Goal: Task Accomplishment & Management: Manage account settings

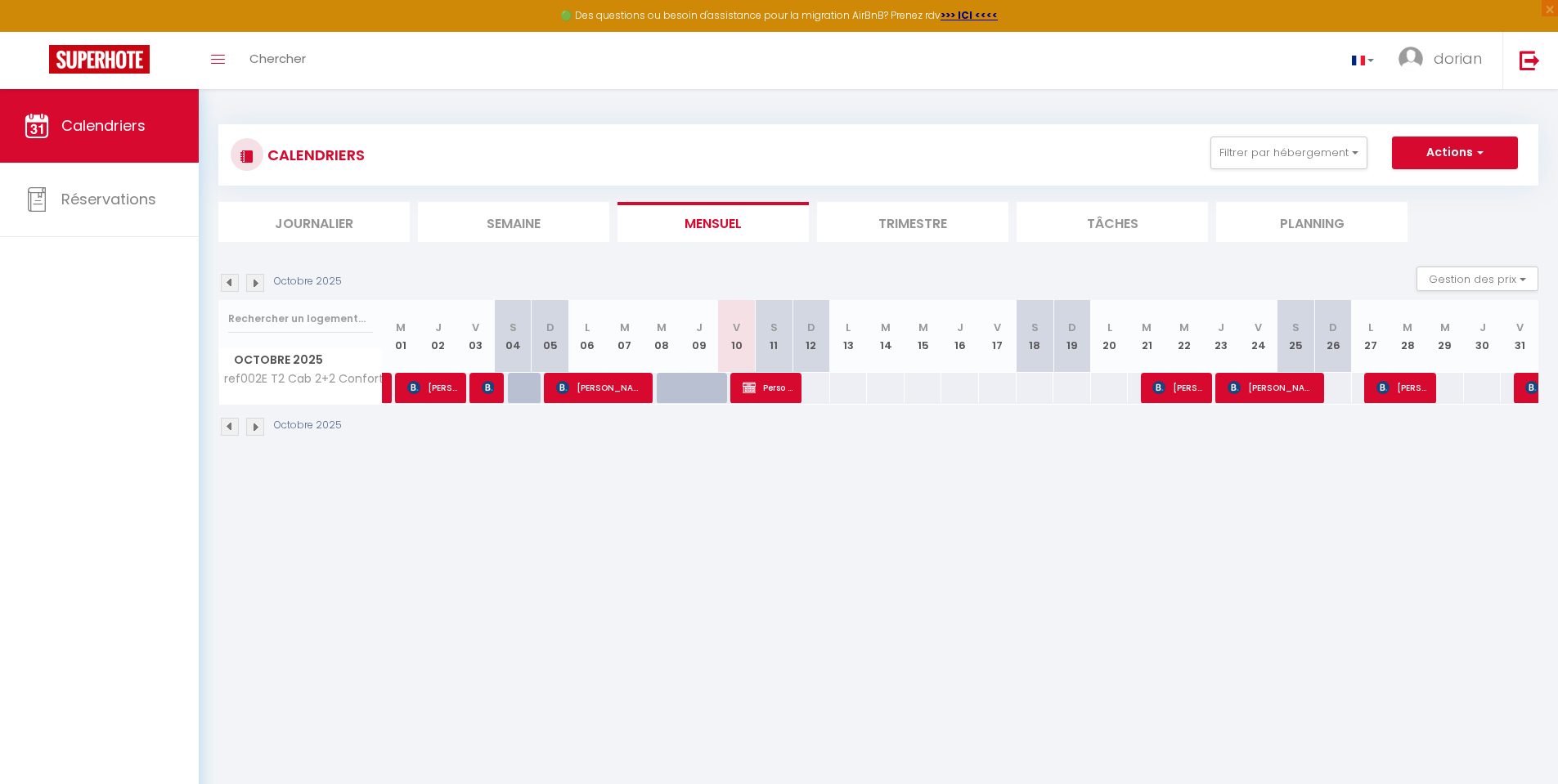
click at [250, 285] on img at bounding box center [255, 282] width 18 height 18
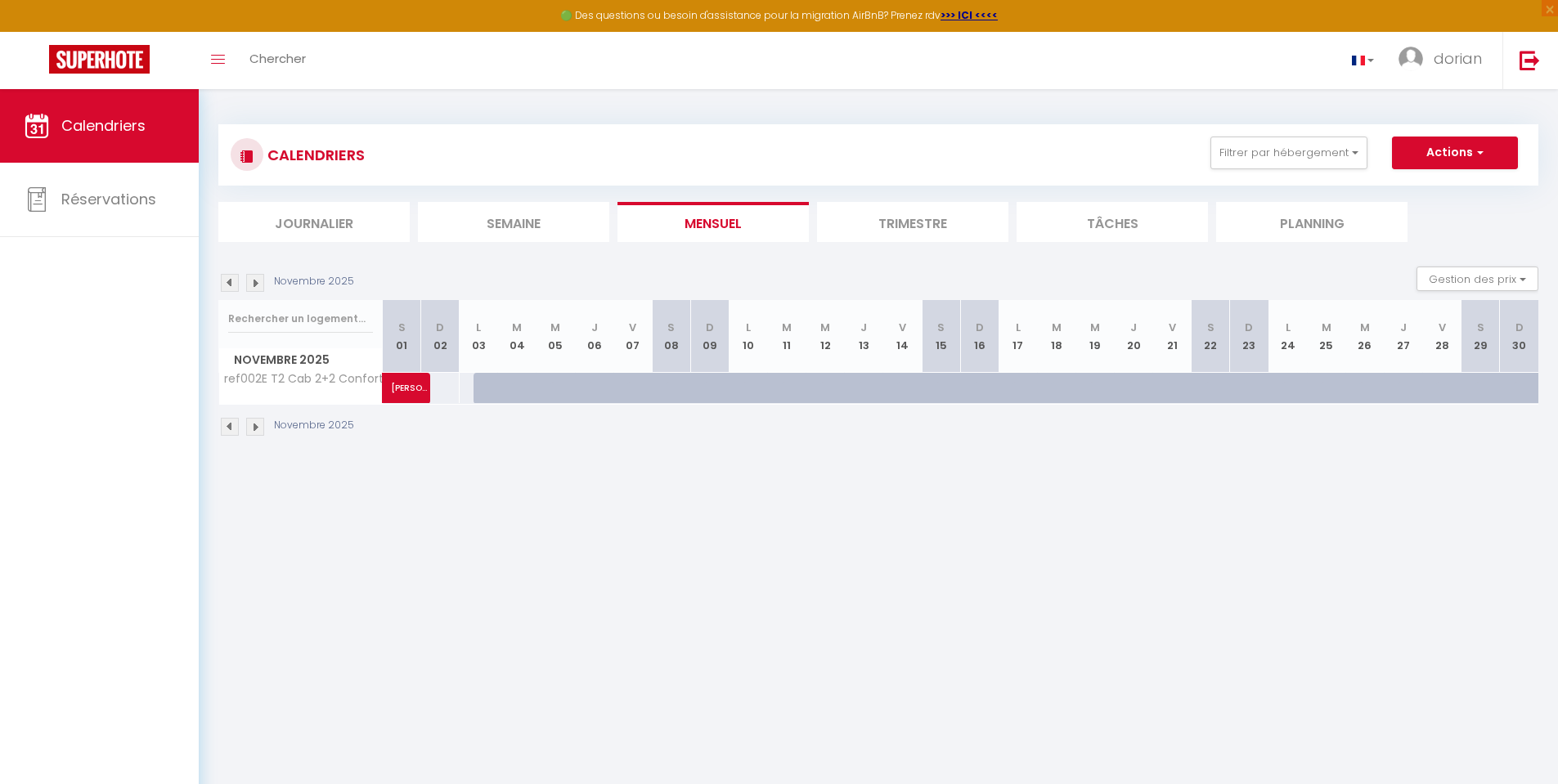
click at [225, 285] on img at bounding box center [230, 282] width 18 height 18
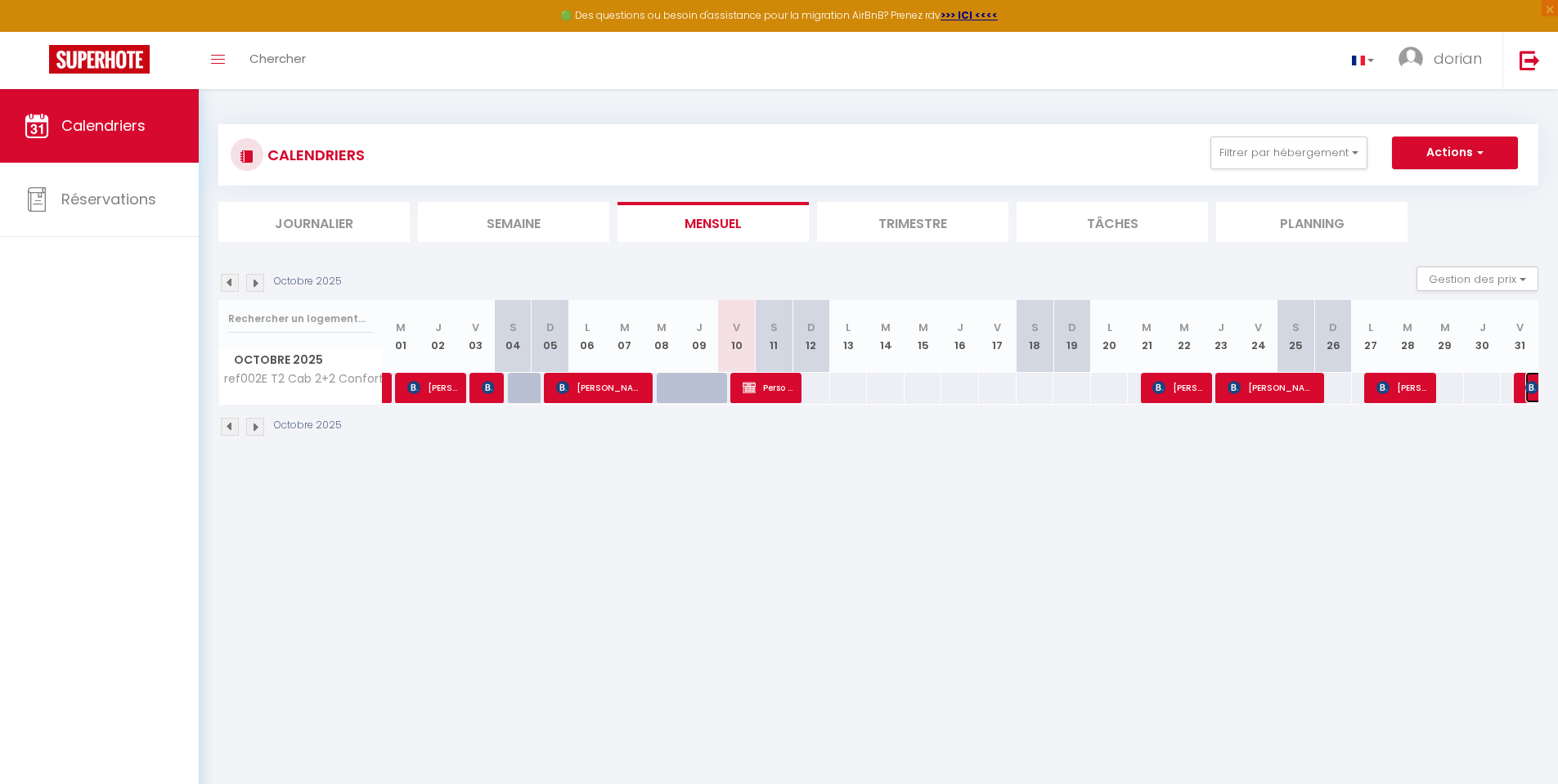
click at [1529, 389] on img at bounding box center [1532, 387] width 13 height 13
select select "OK"
select select "KO"
select select "0"
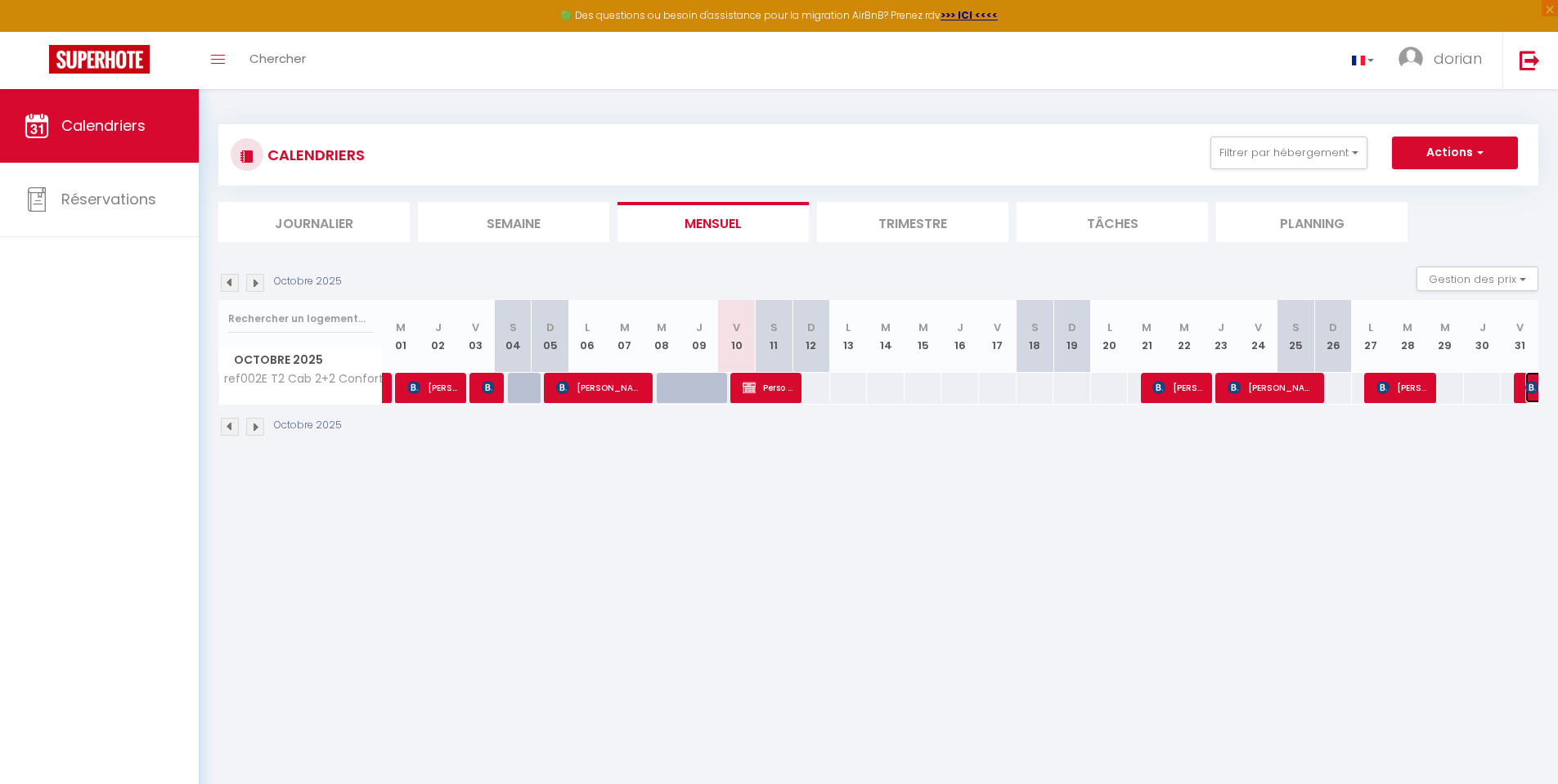
select select "1"
select select
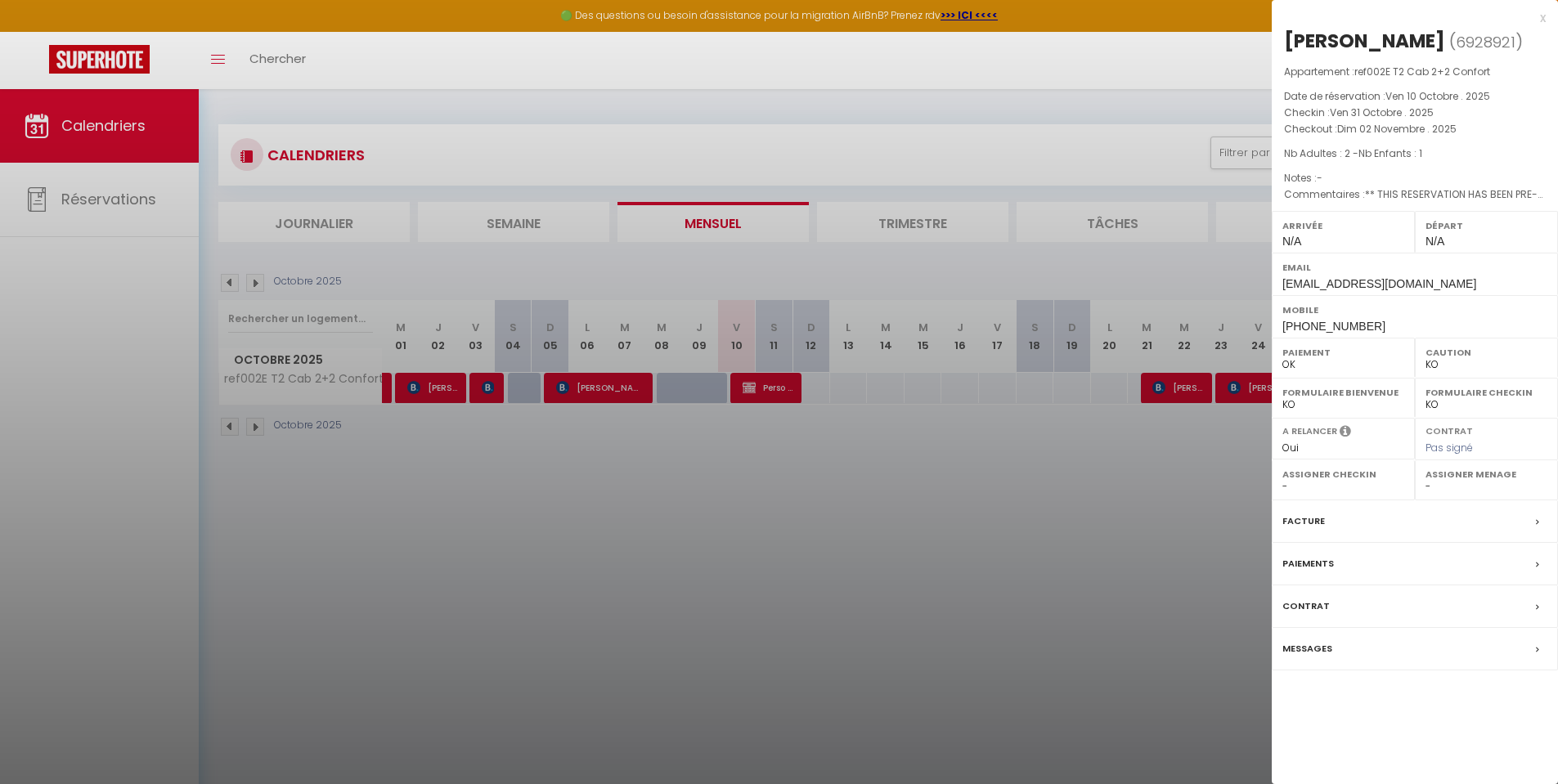
click at [1326, 563] on label "Paiements" at bounding box center [1308, 564] width 52 height 18
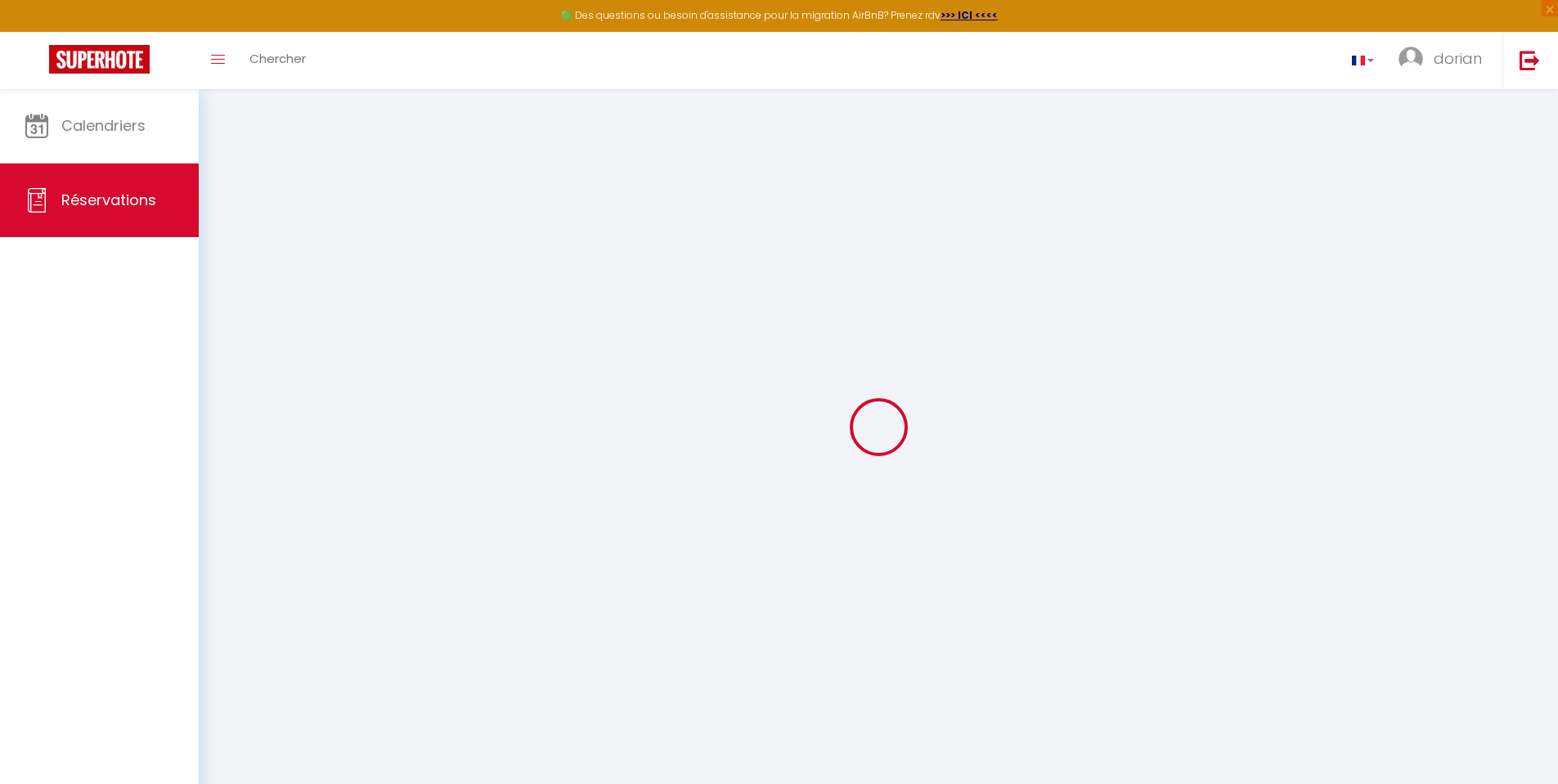
select select
checkbox input "false"
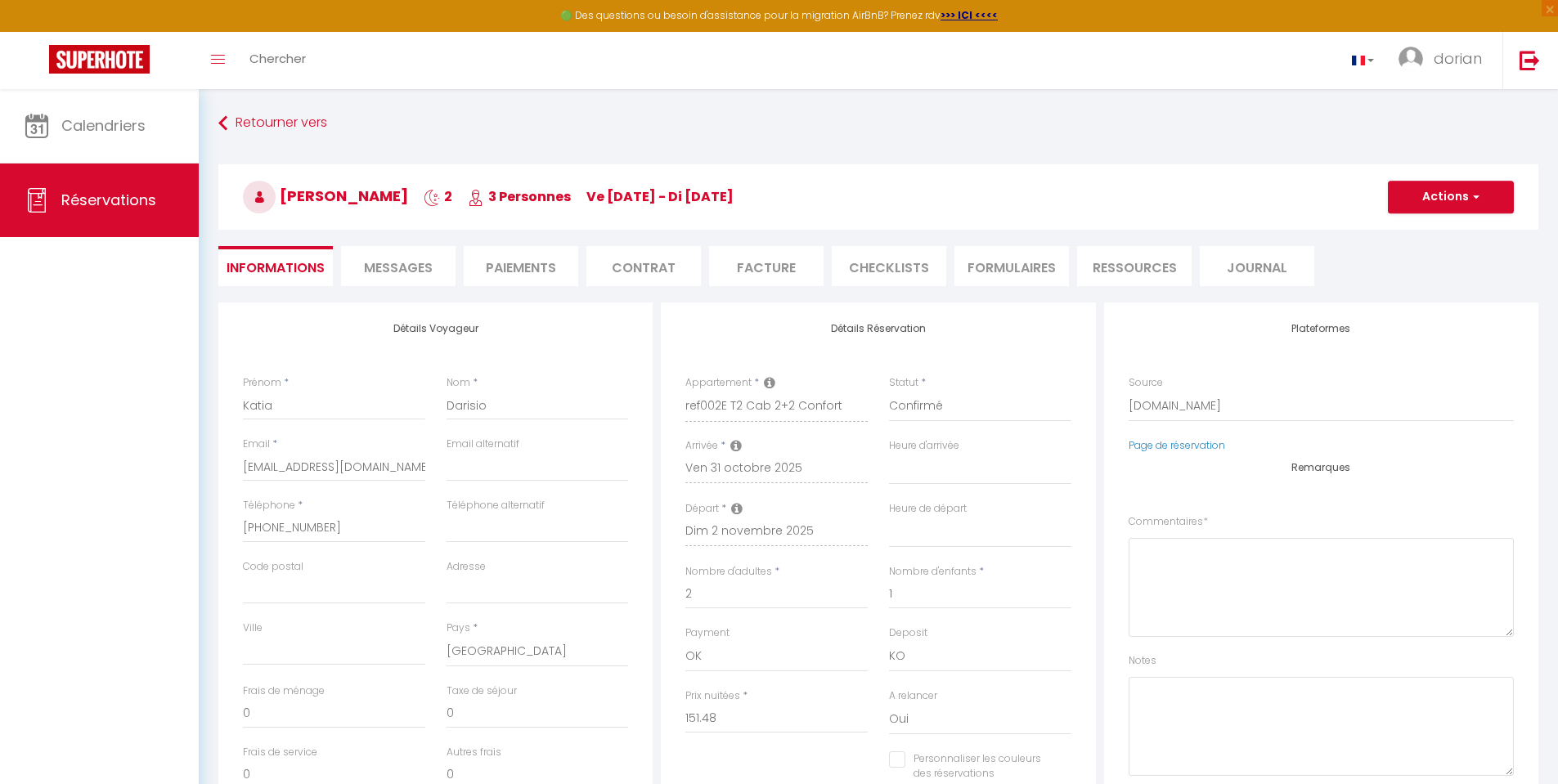
select select
checkbox input "false"
type textarea "** THIS RESERVATION HAS BEEN PRE-PAID ** Reservation has a cancellation grace p…"
